Goal: Transaction & Acquisition: Purchase product/service

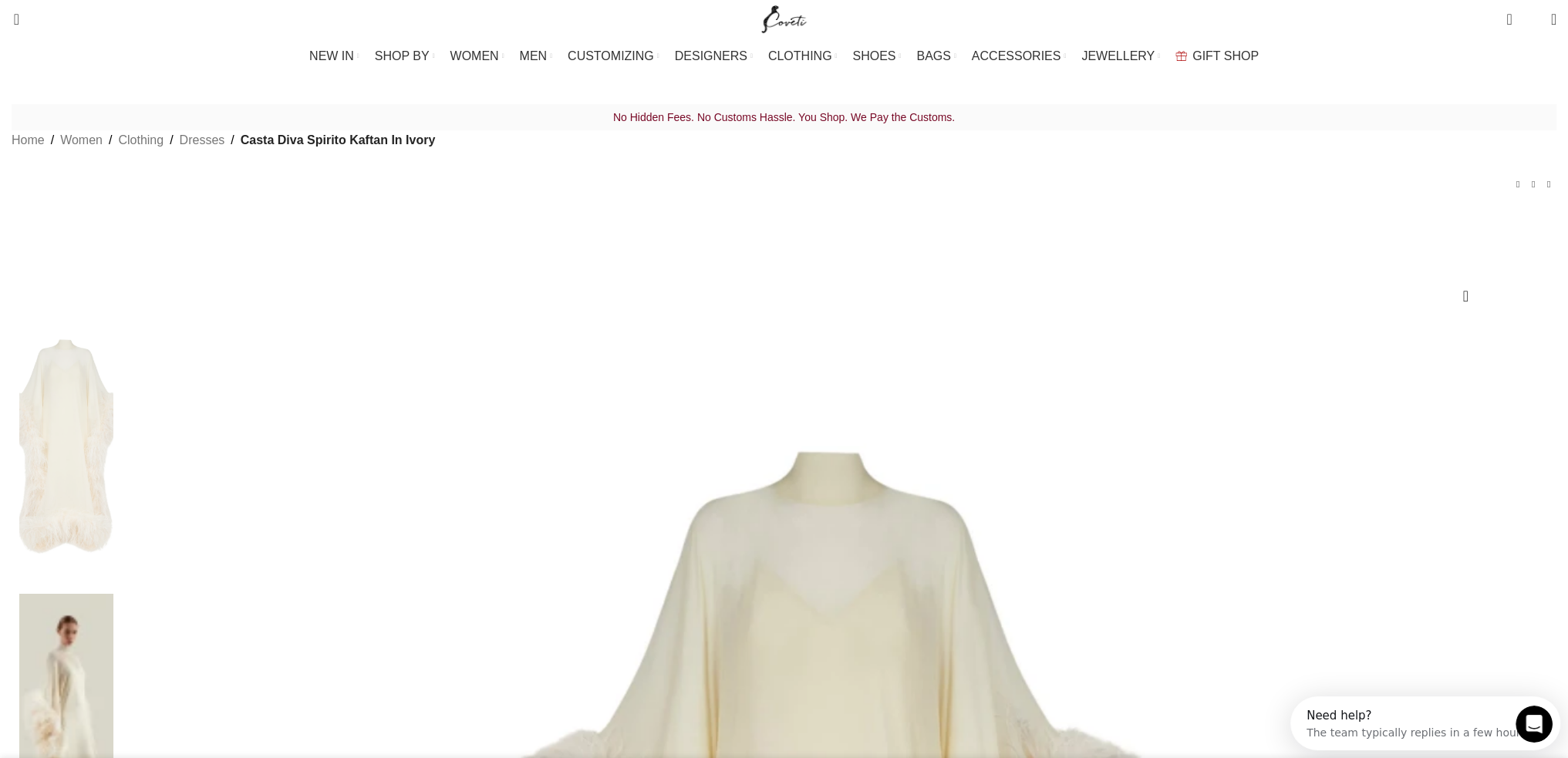
drag, startPoint x: 919, startPoint y: 425, endPoint x: 991, endPoint y: 58, distance: 374.0
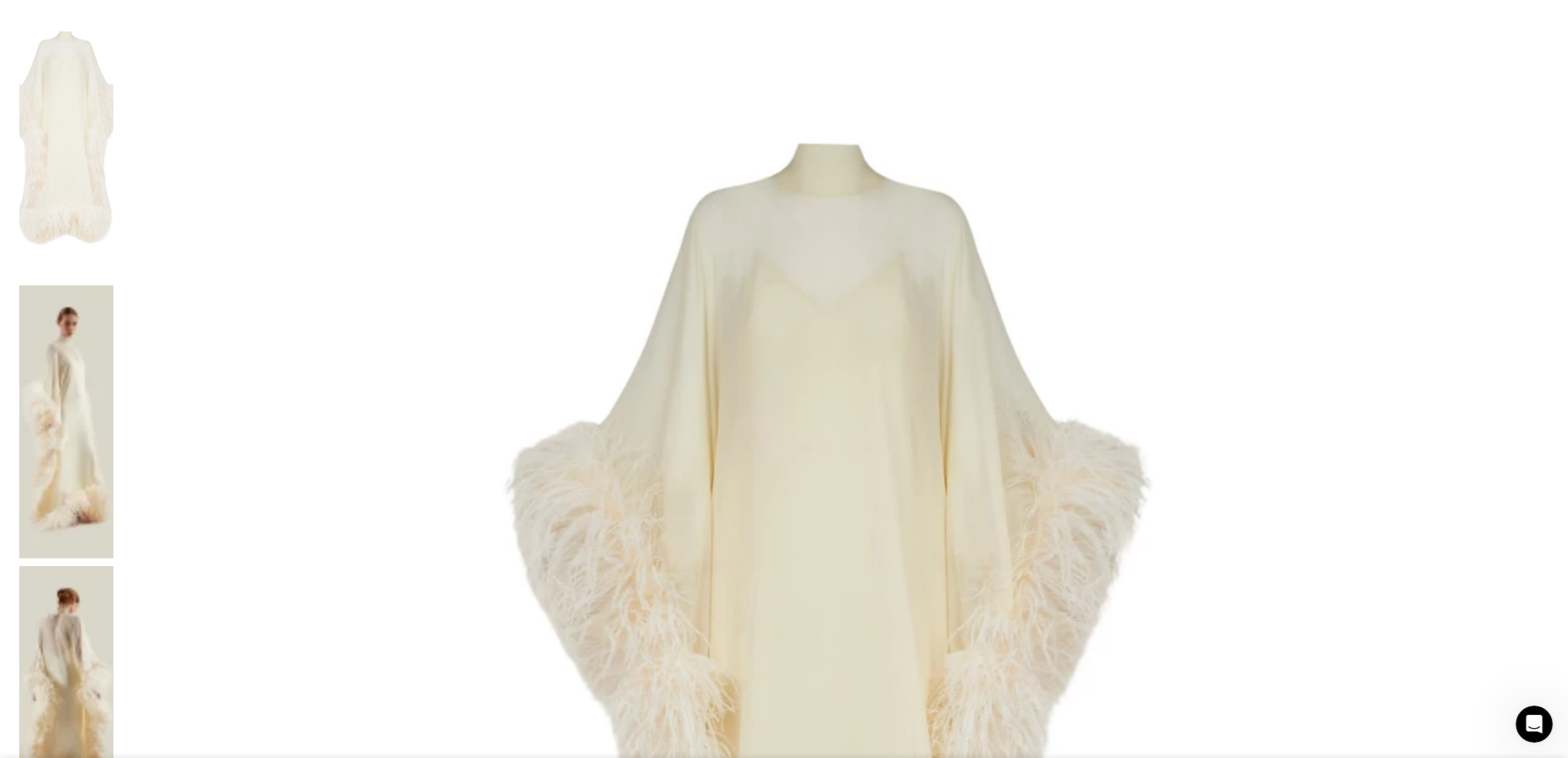
scroll to position [617, 0]
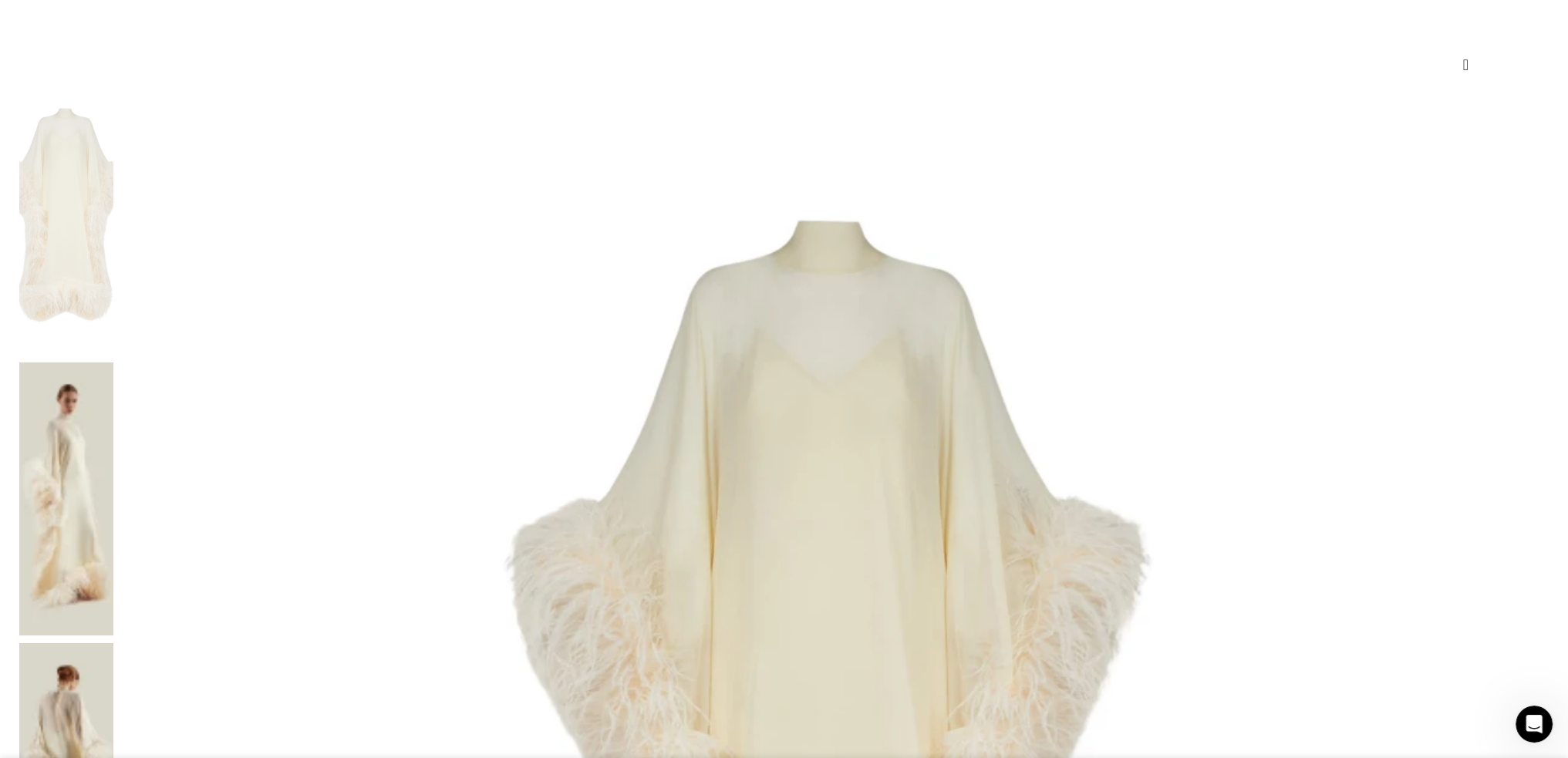
scroll to position [0, 0]
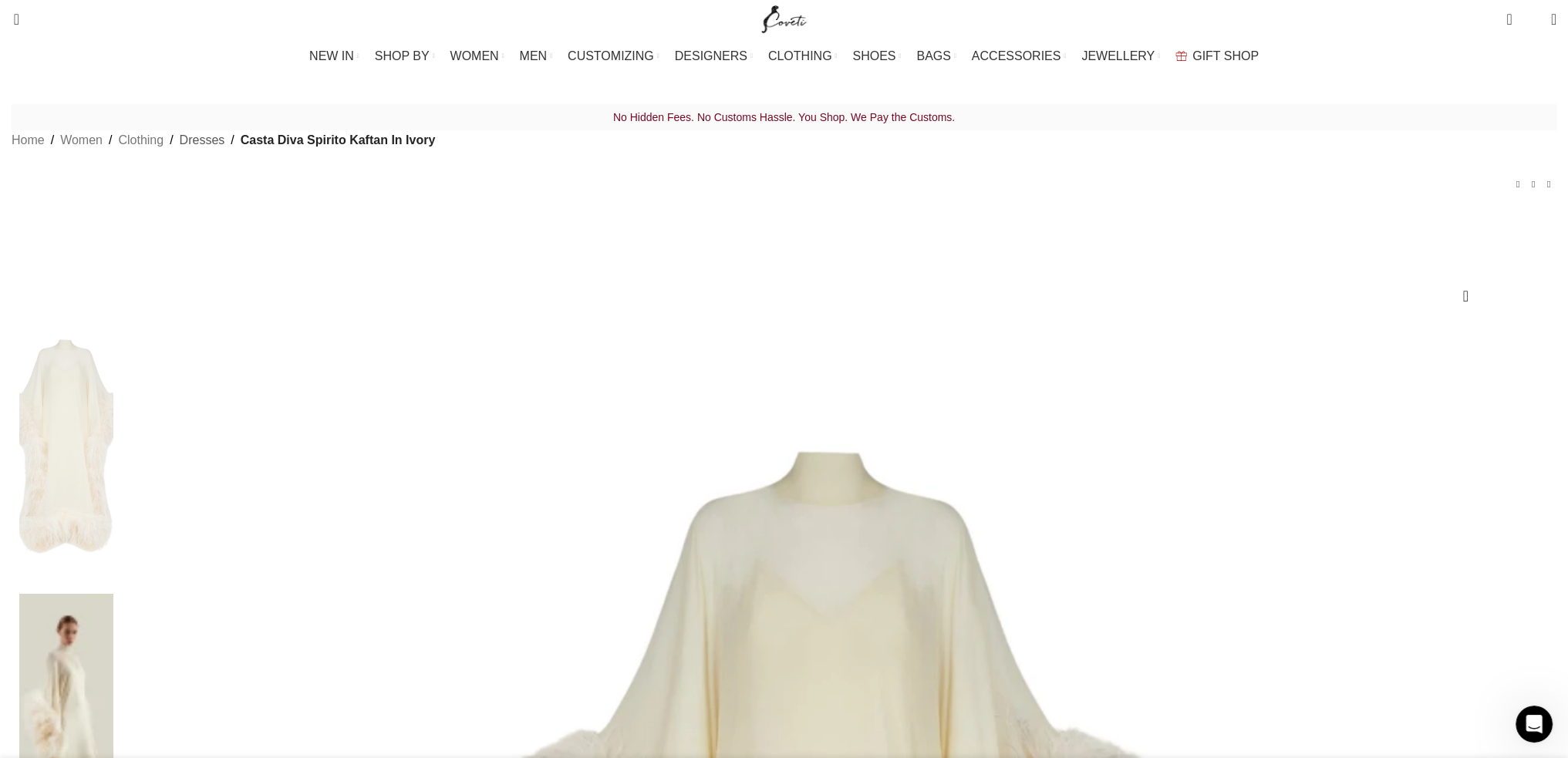
click at [225, 151] on link "Dresses" at bounding box center [202, 140] width 46 height 20
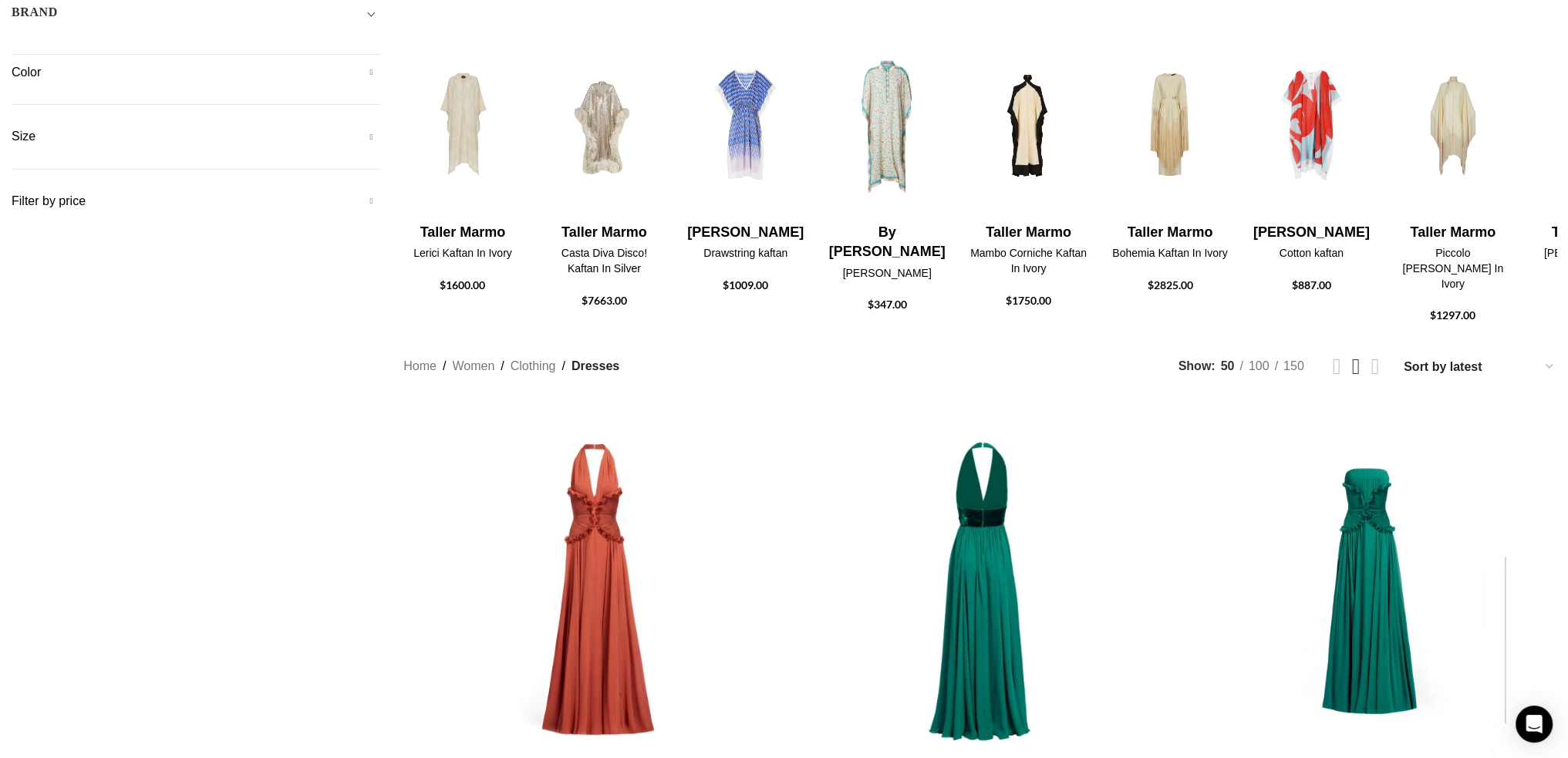
scroll to position [309, 0]
